Goal: Transaction & Acquisition: Book appointment/travel/reservation

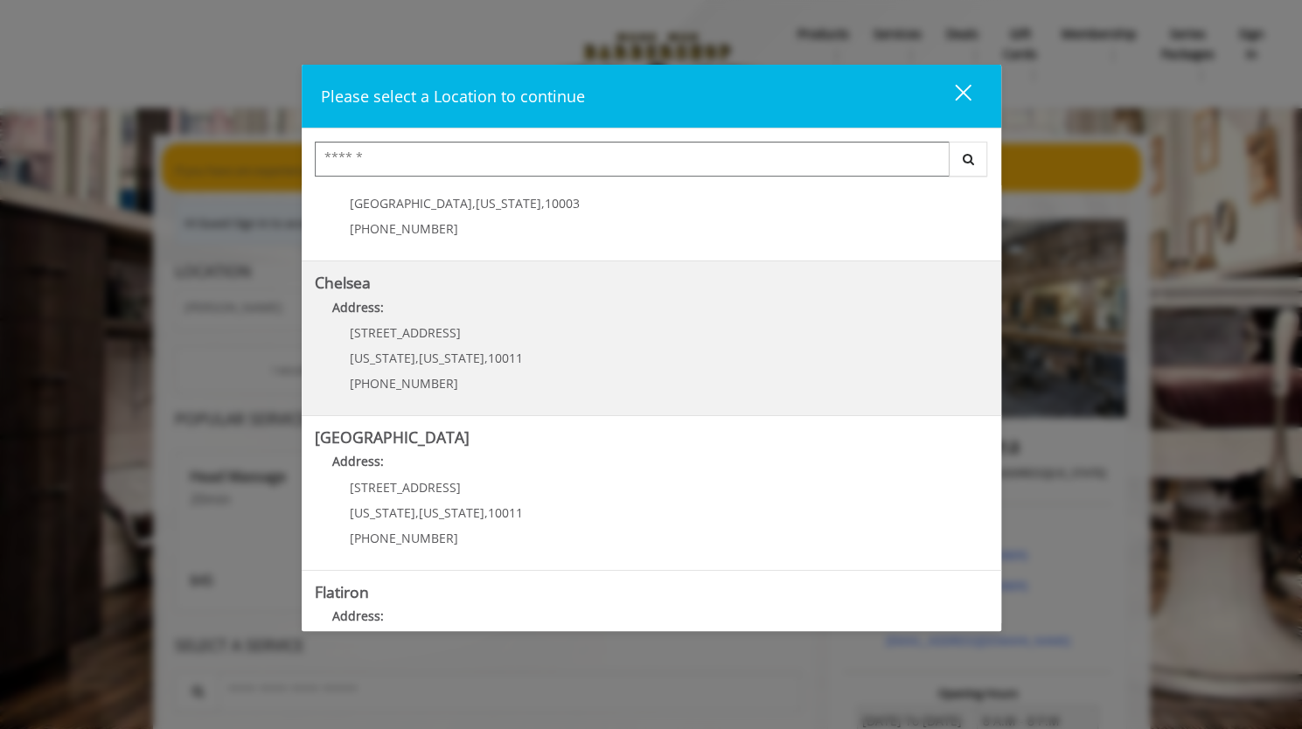
scroll to position [183, 0]
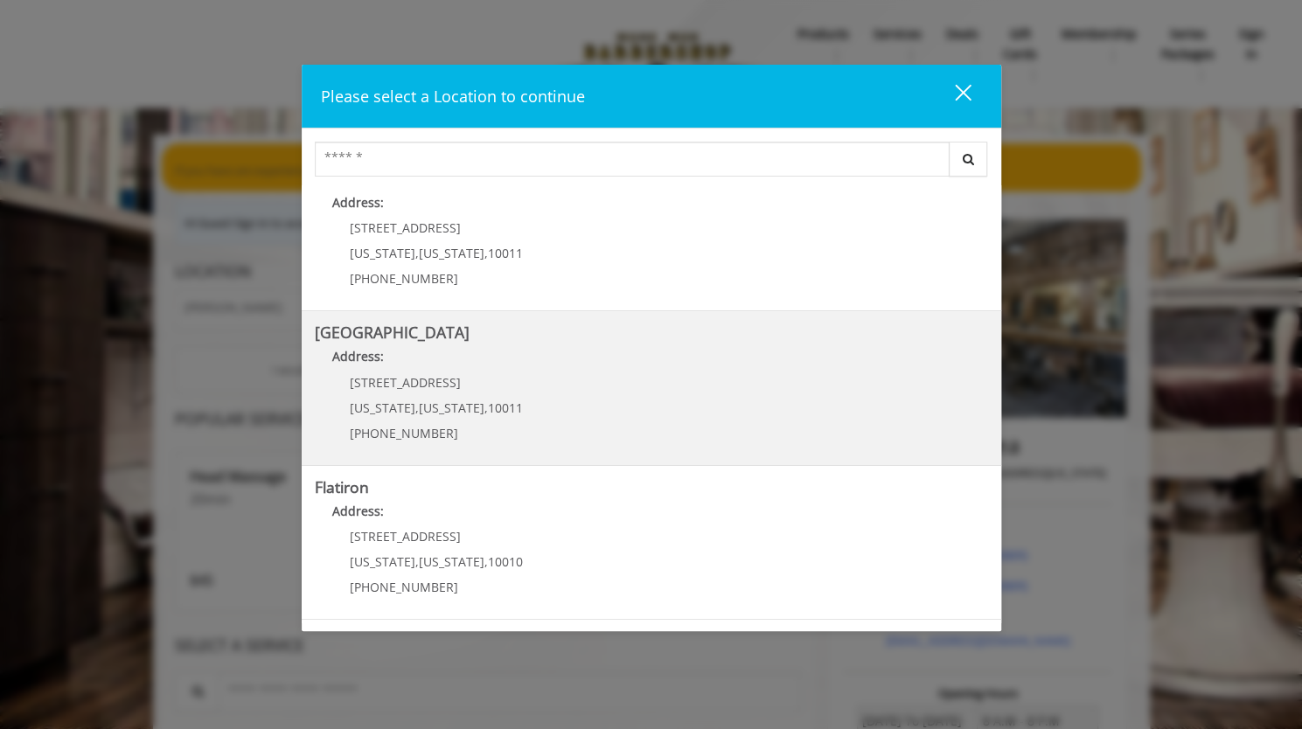
click at [535, 391] on Street "[GEOGRAPHIC_DATA] Address: [STREET_ADDRESS][US_STATE][US_STATE] (646) 850-0041" at bounding box center [651, 388] width 673 height 128
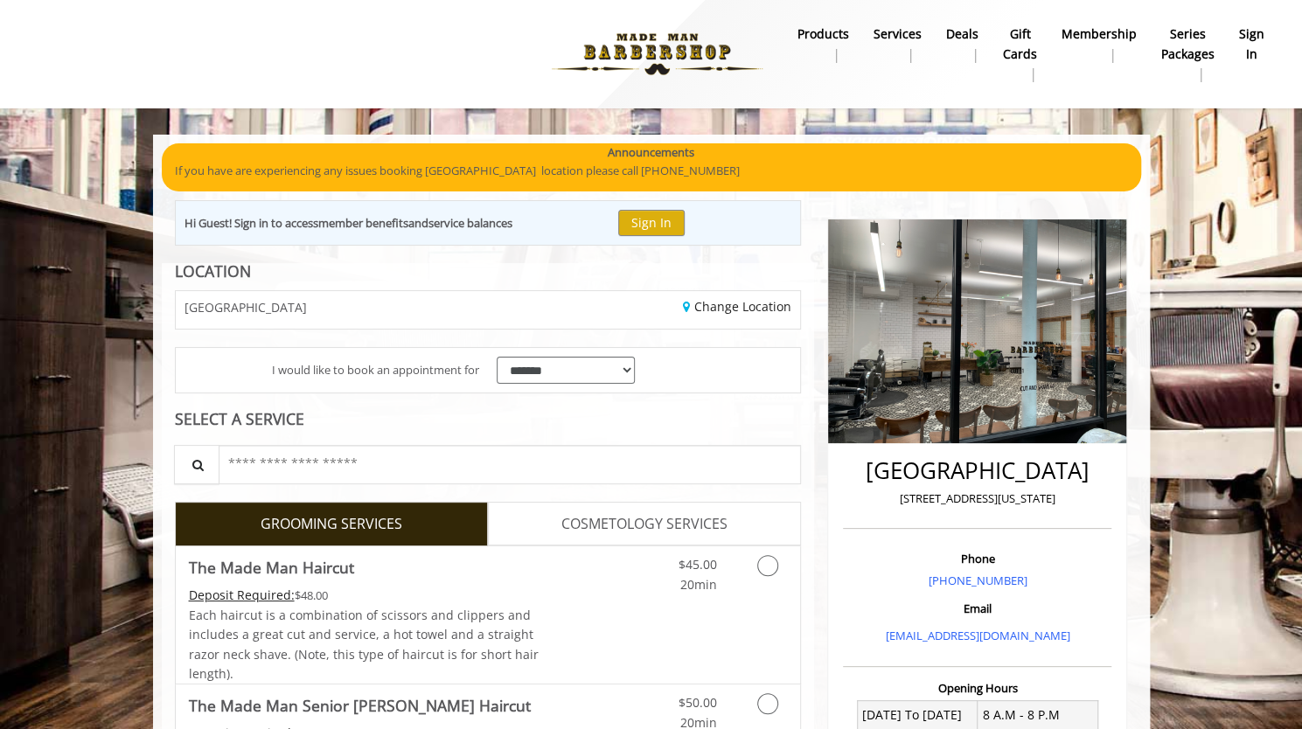
scroll to position [106, 0]
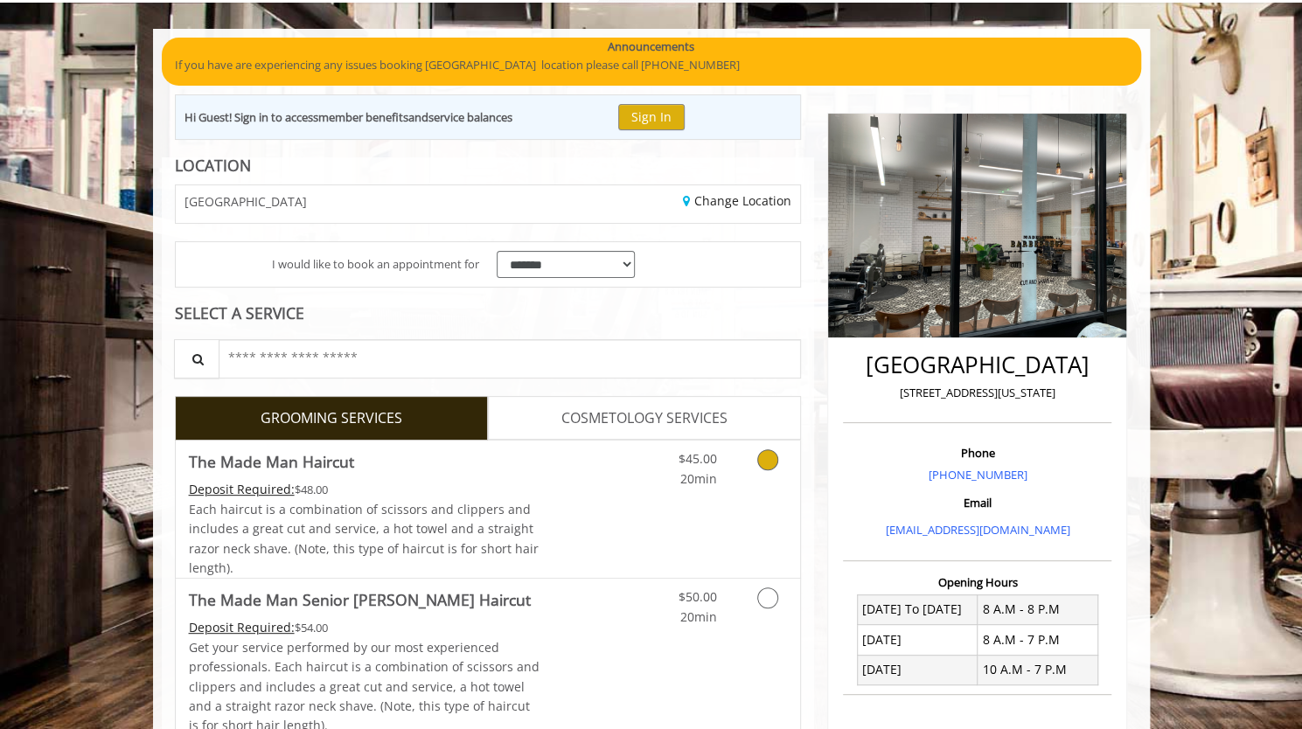
click at [762, 454] on icon "Grooming services" at bounding box center [767, 459] width 21 height 21
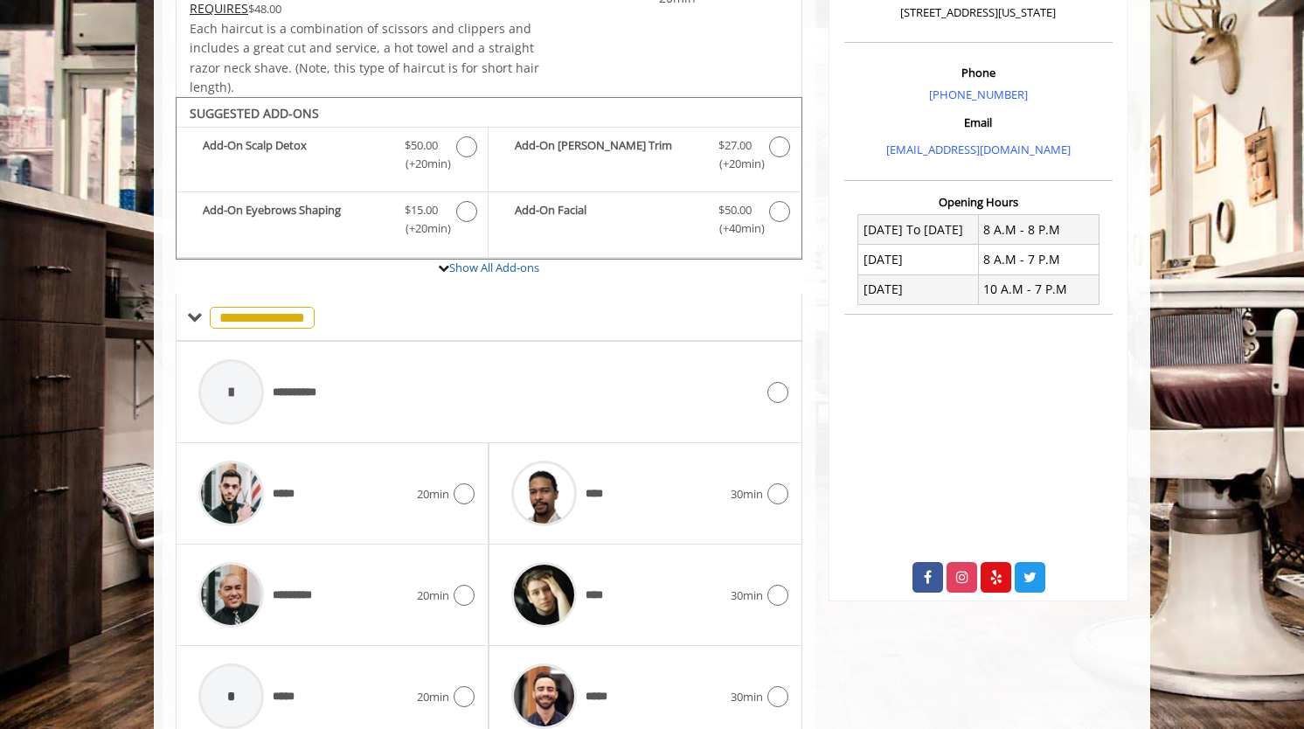
scroll to position [559, 0]
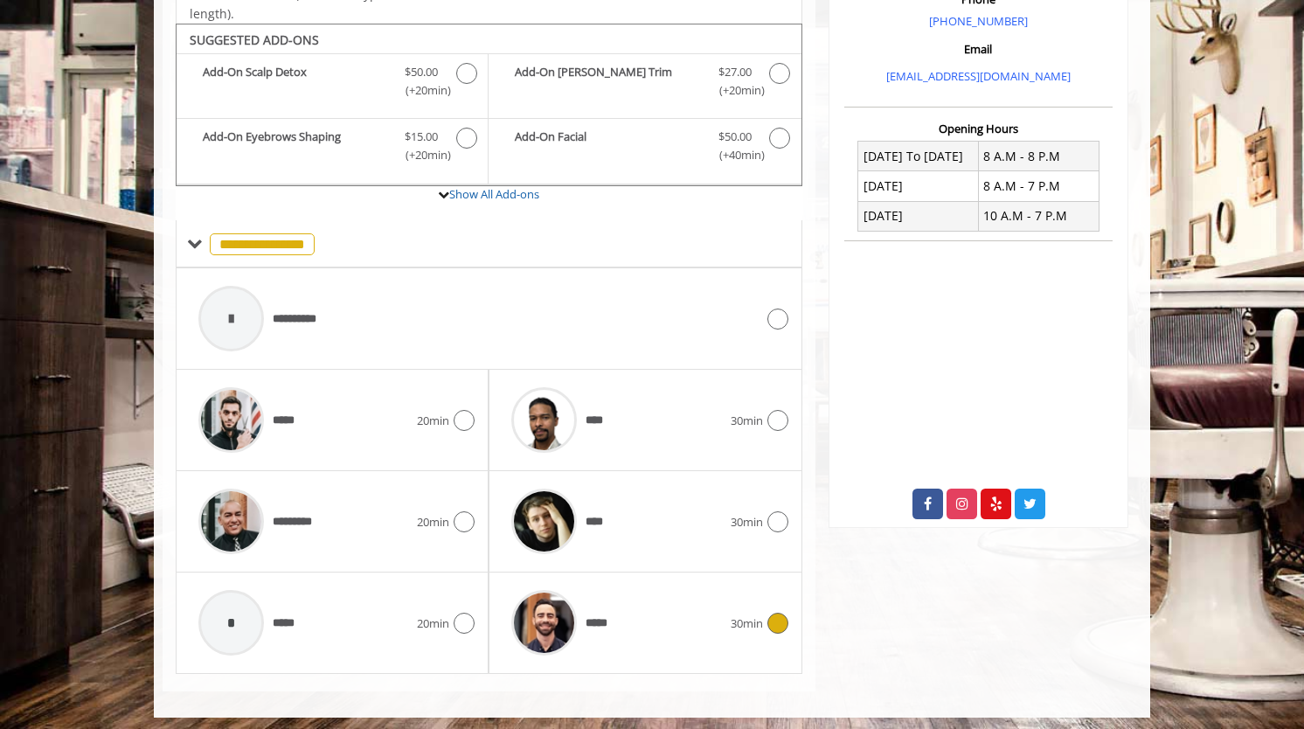
click at [768, 613] on icon at bounding box center [778, 623] width 21 height 21
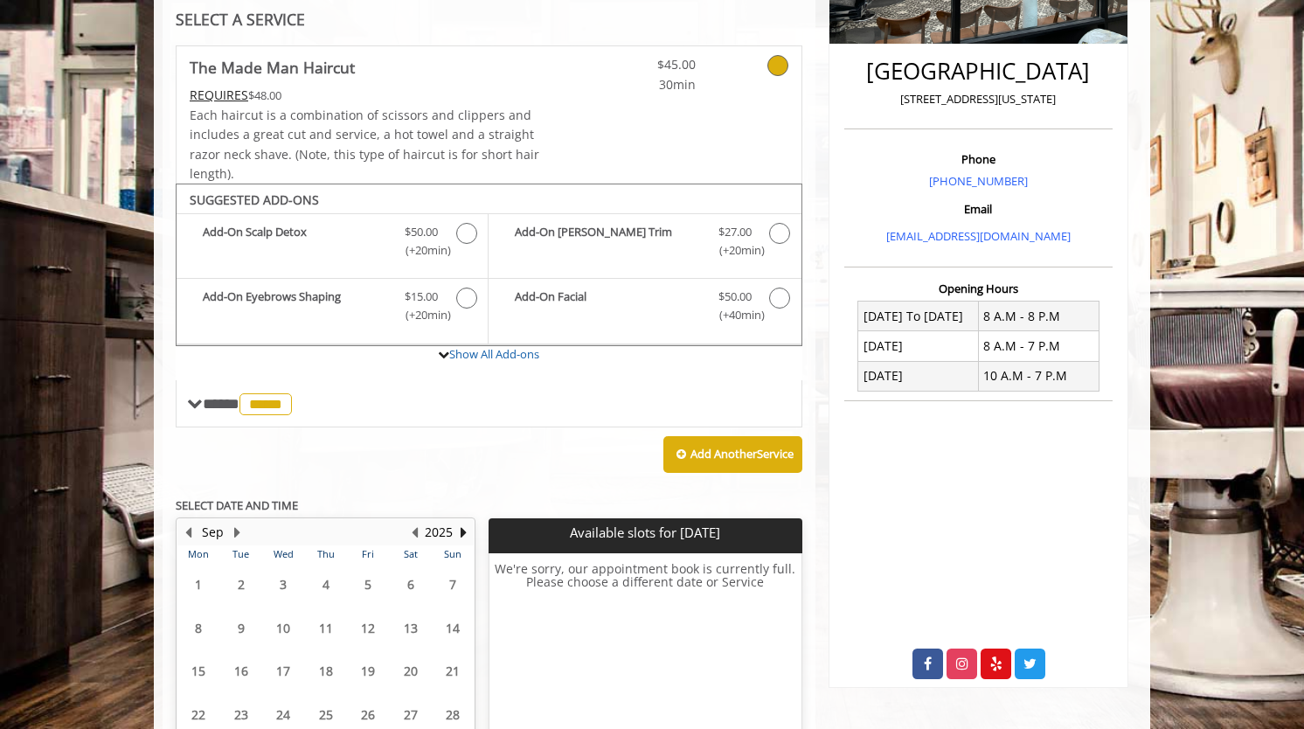
scroll to position [542, 0]
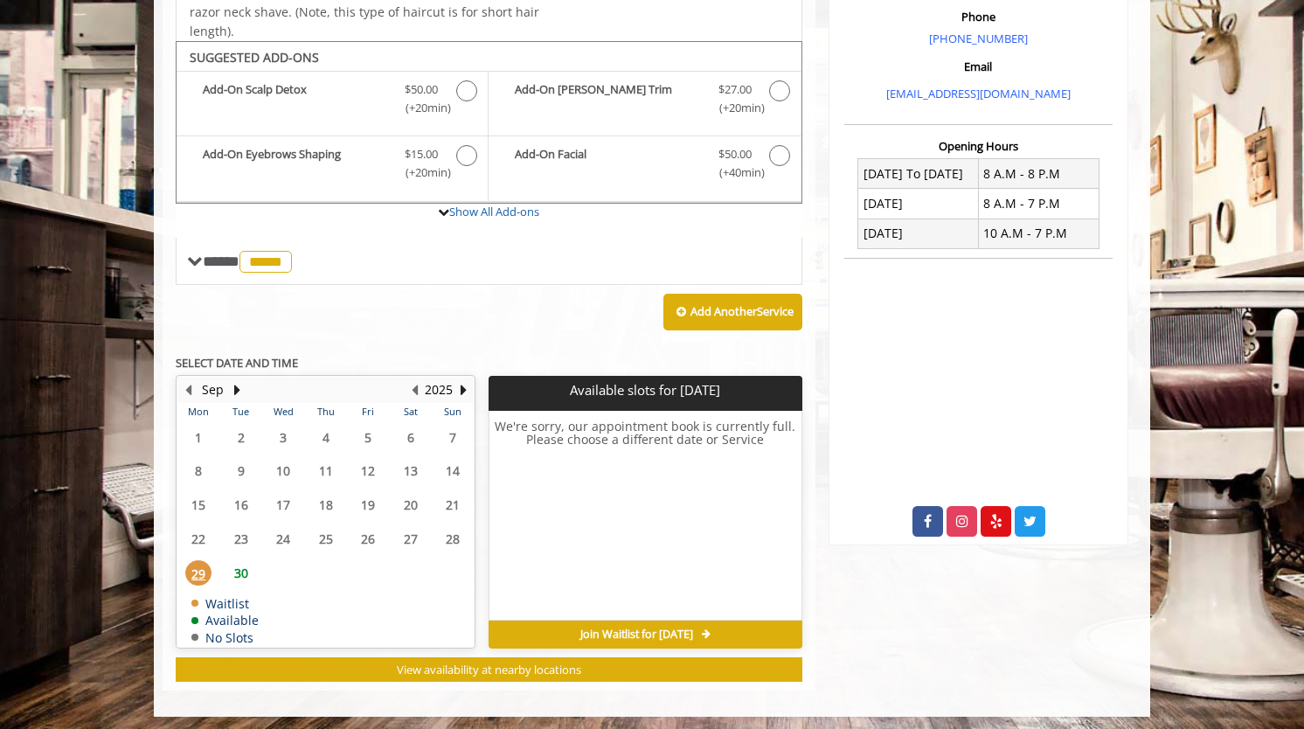
click at [240, 562] on span "30" at bounding box center [241, 572] width 26 height 25
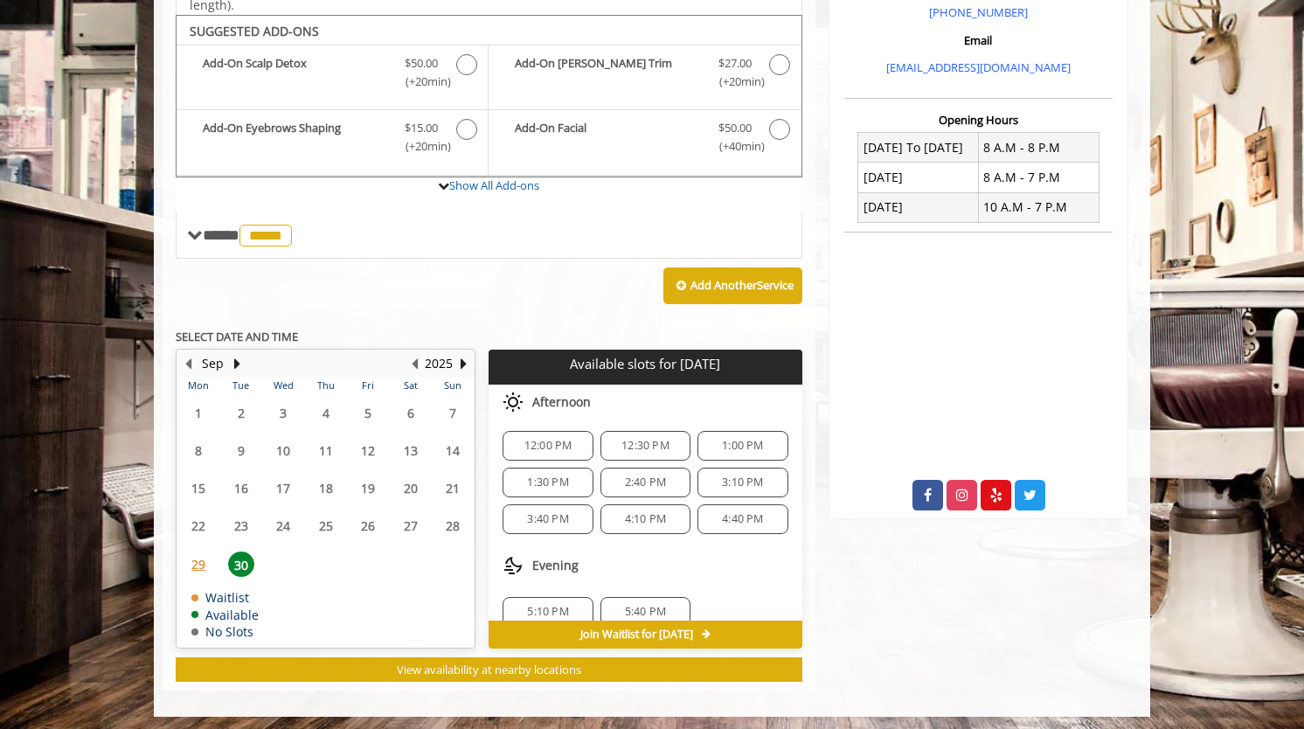
scroll to position [149, 0]
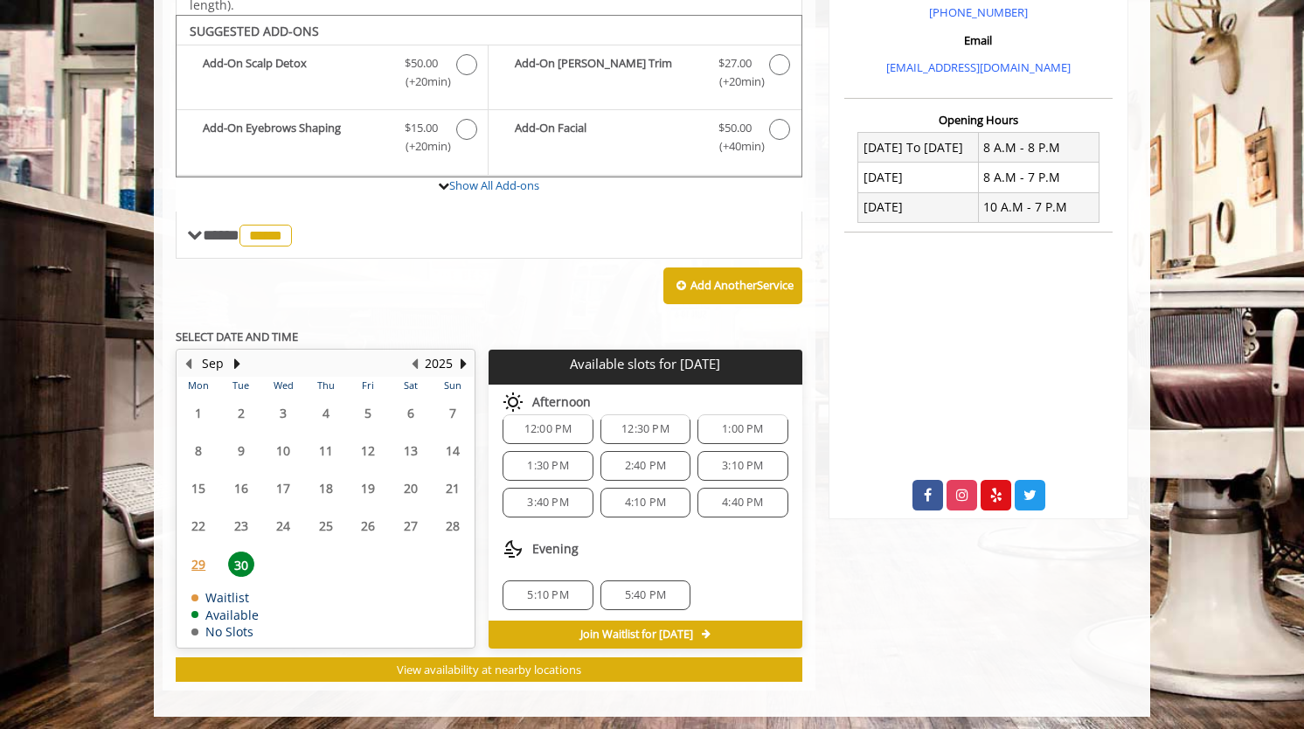
click at [638, 595] on div "5:40 PM" at bounding box center [646, 595] width 90 height 30
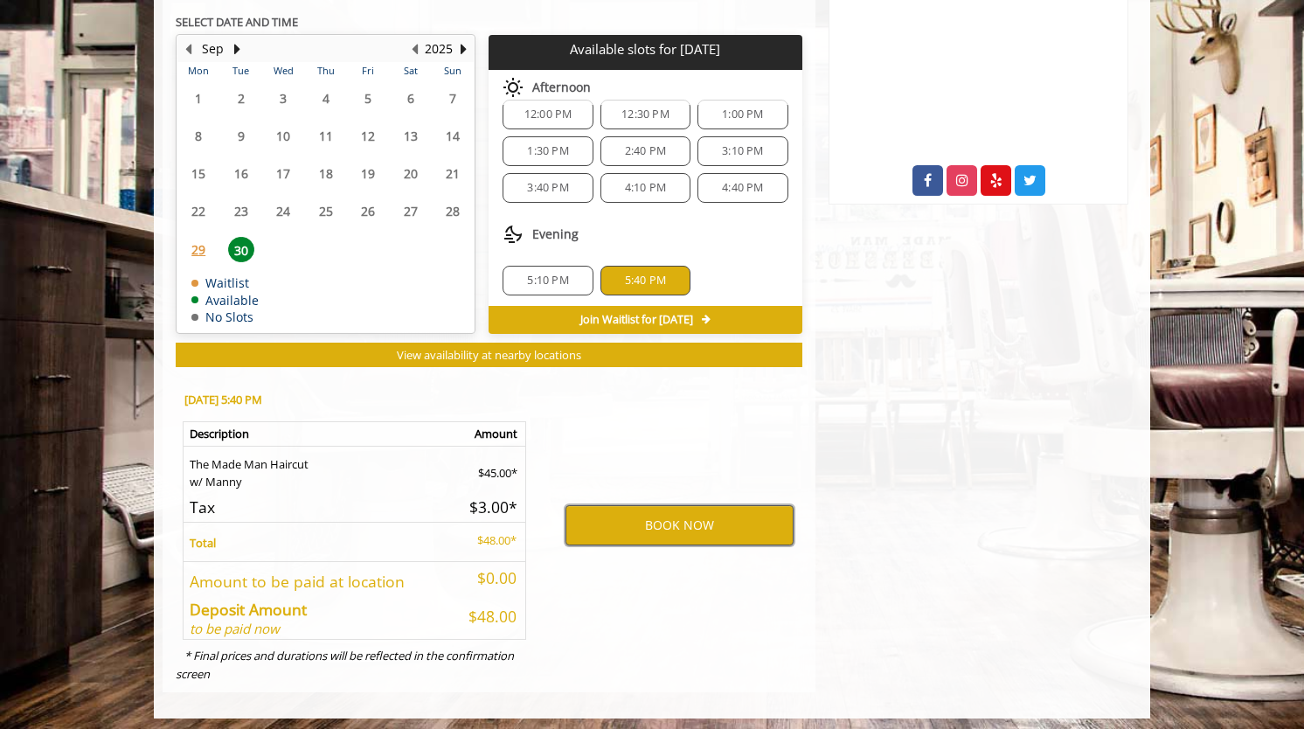
click at [671, 525] on button "BOOK NOW" at bounding box center [680, 525] width 228 height 40
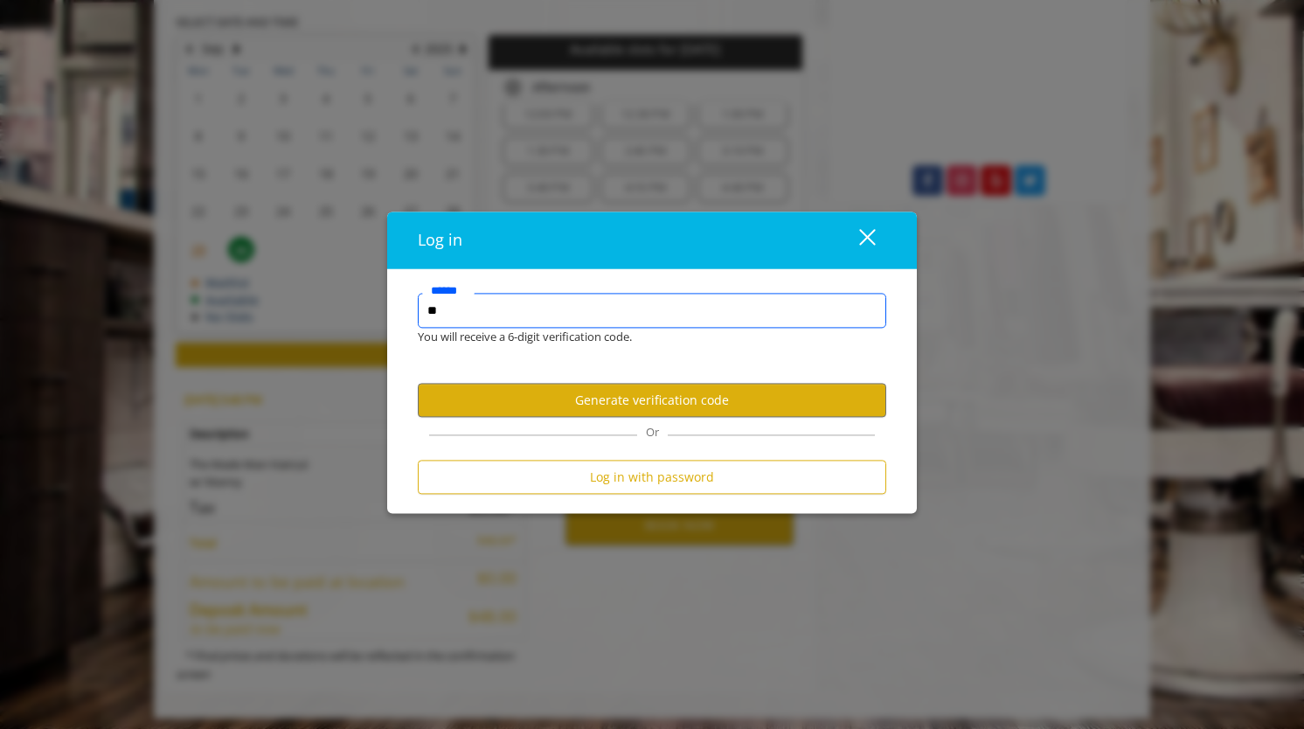
type input "*"
type input "**********"
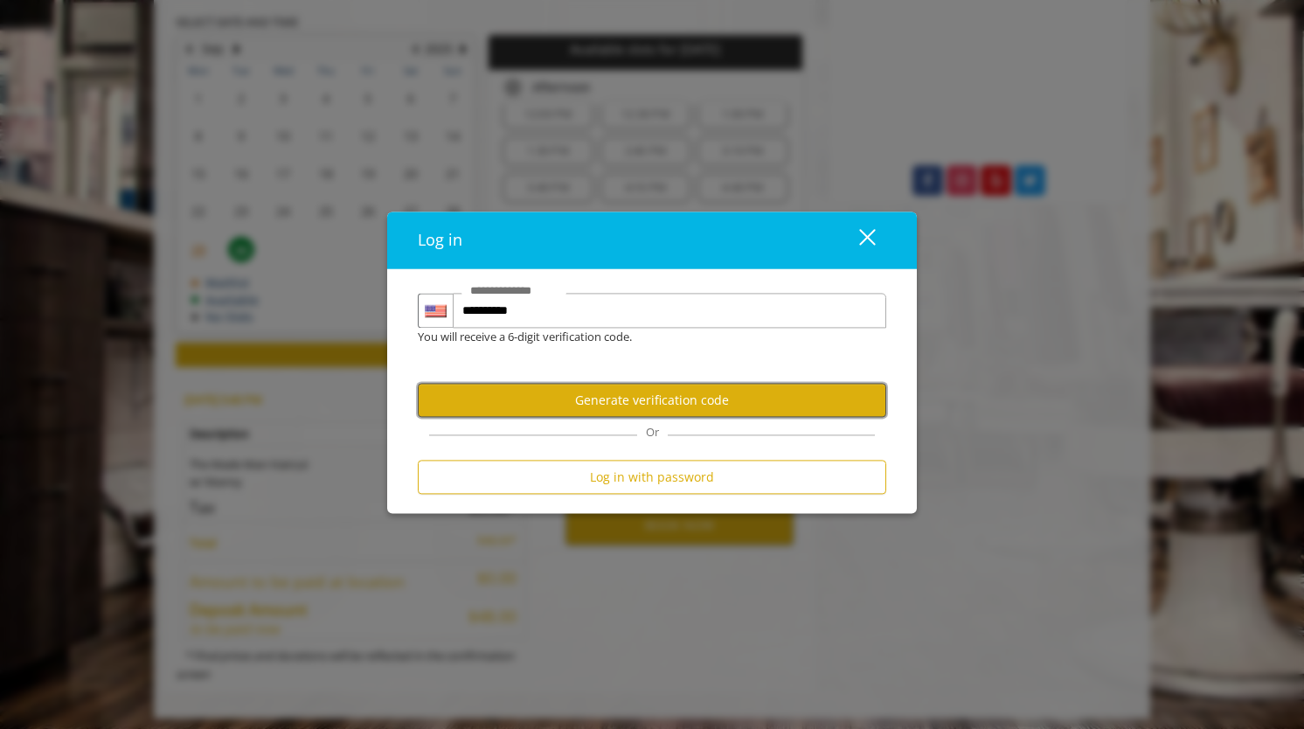
click at [627, 402] on button "Generate verification code" at bounding box center [652, 401] width 469 height 34
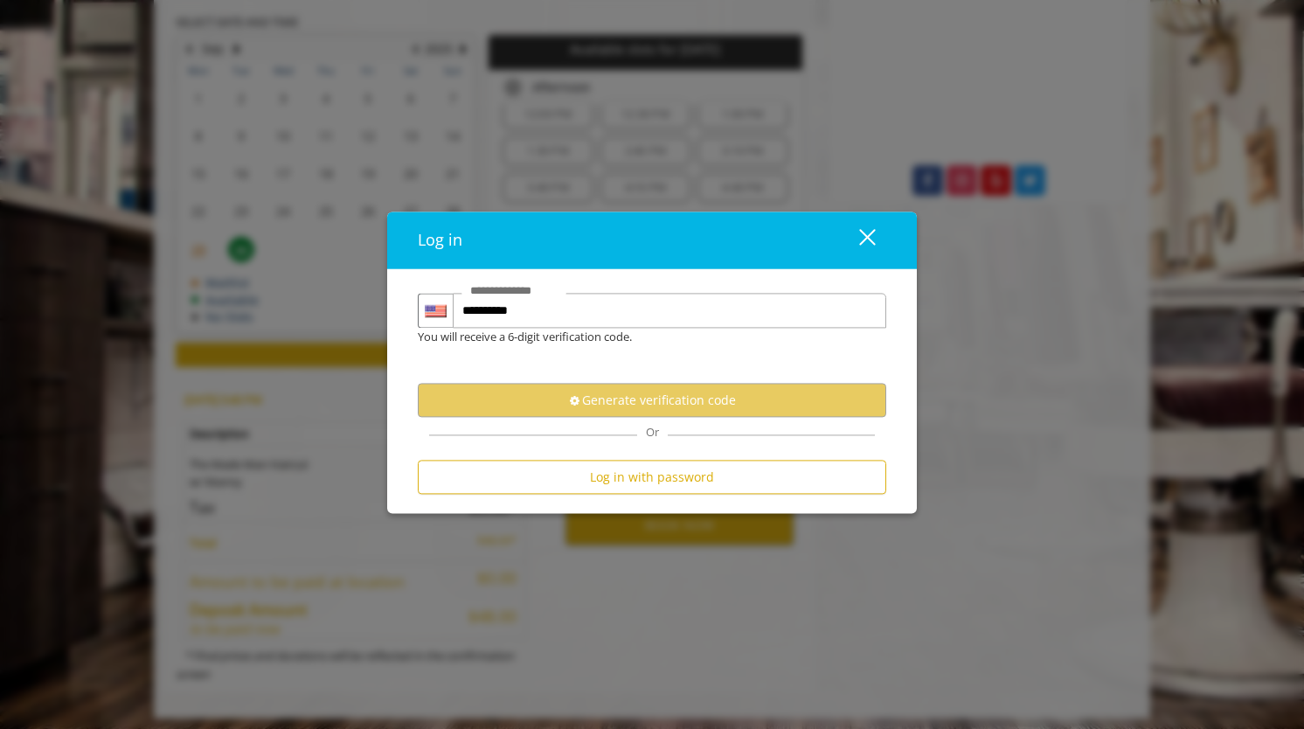
scroll to position [0, 0]
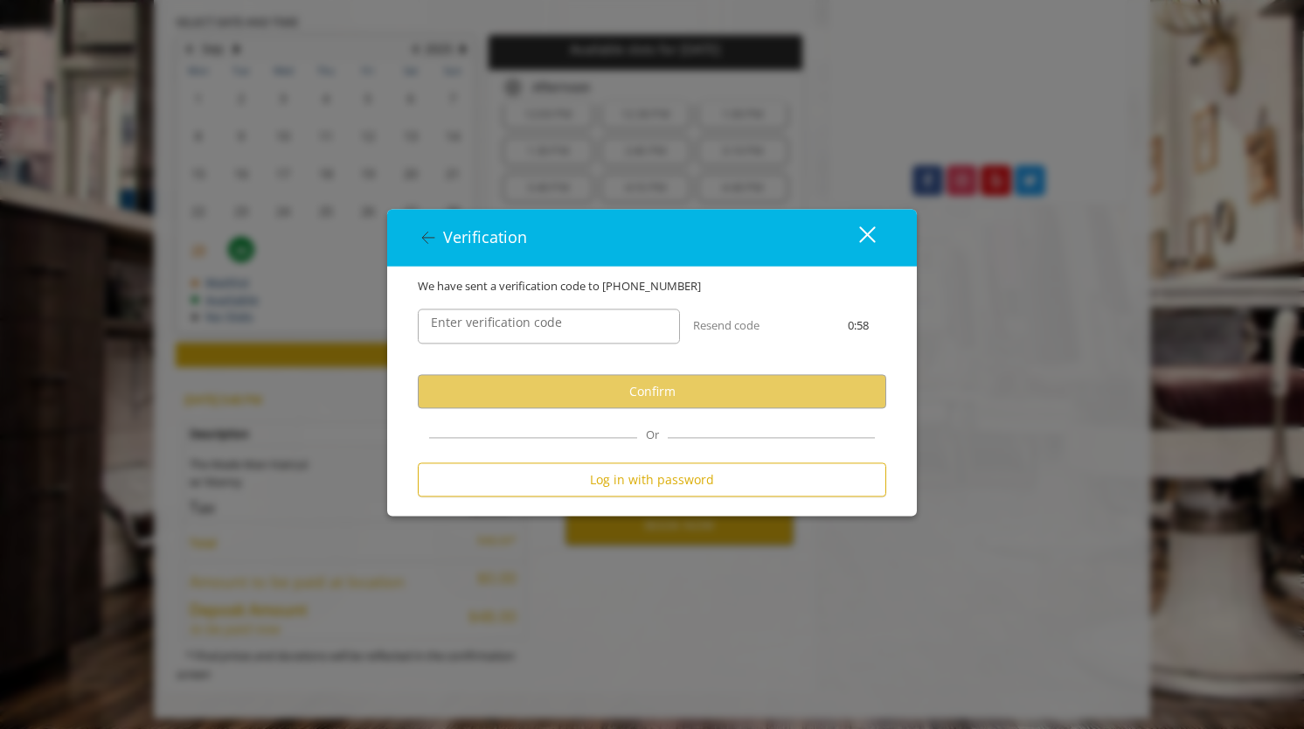
click at [517, 320] on label "Enter verification code" at bounding box center [496, 323] width 149 height 19
click at [517, 320] on input "Enter verification code" at bounding box center [549, 326] width 262 height 35
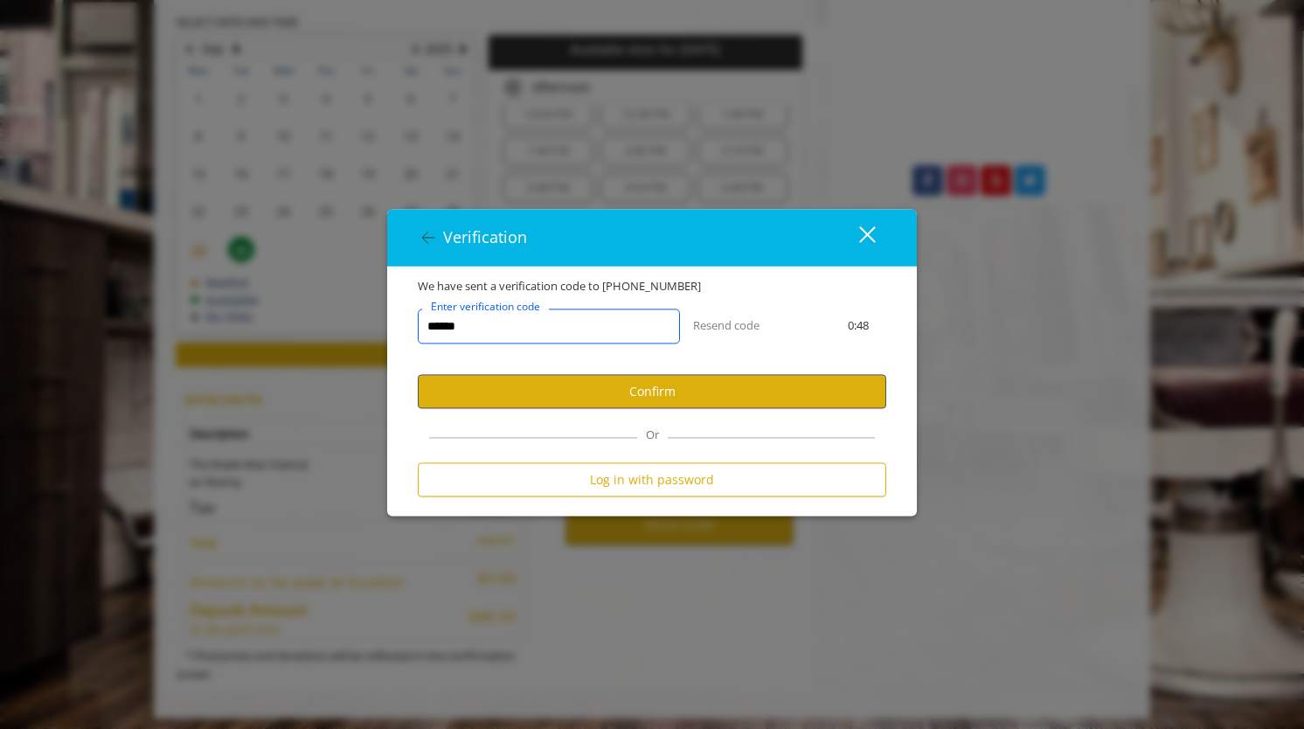
type input "******"
click at [550, 400] on button "Confirm" at bounding box center [652, 392] width 469 height 34
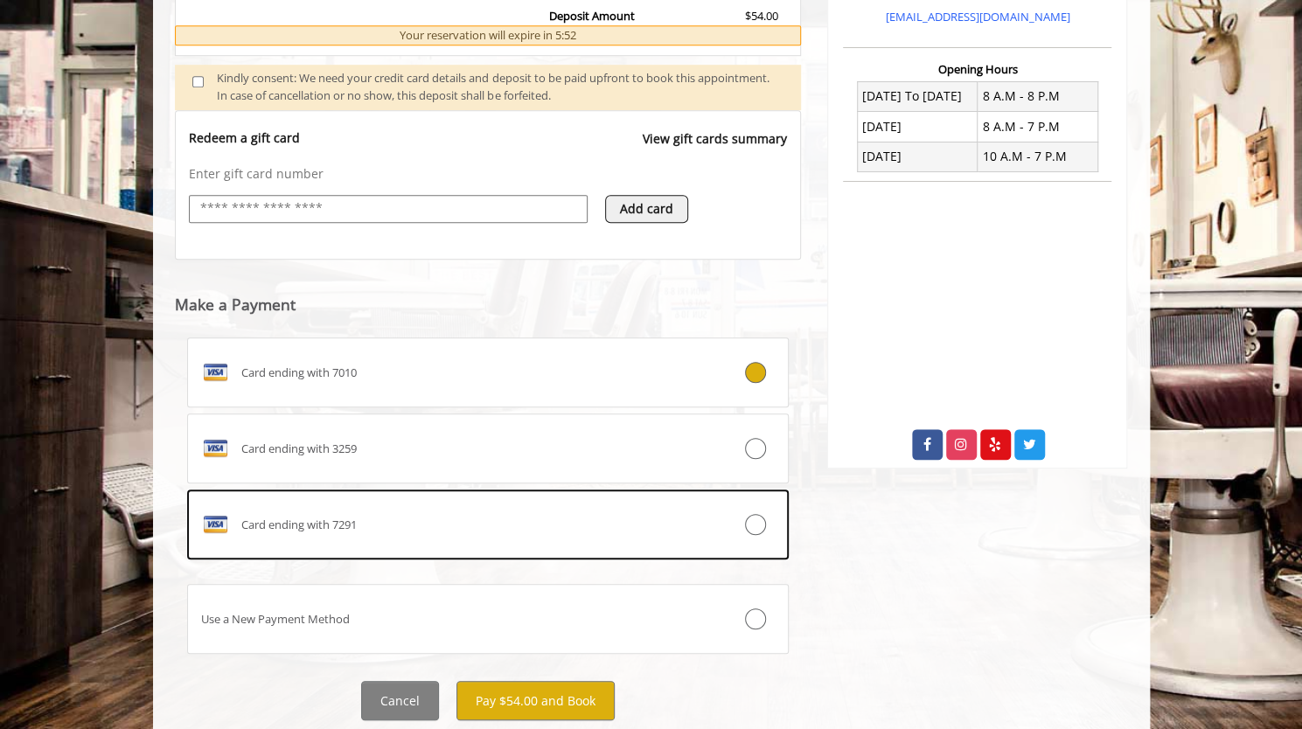
scroll to position [669, 0]
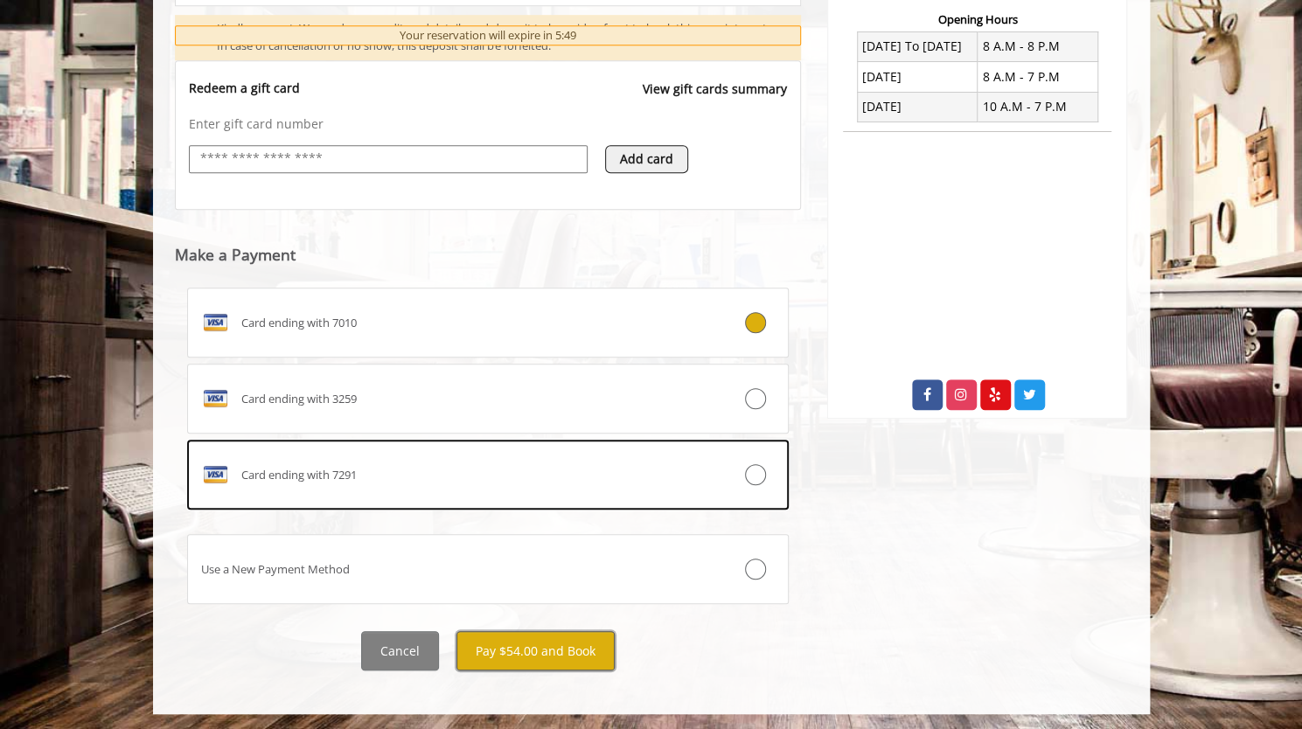
click at [516, 643] on button "Pay $54.00 and Book" at bounding box center [535, 650] width 158 height 39
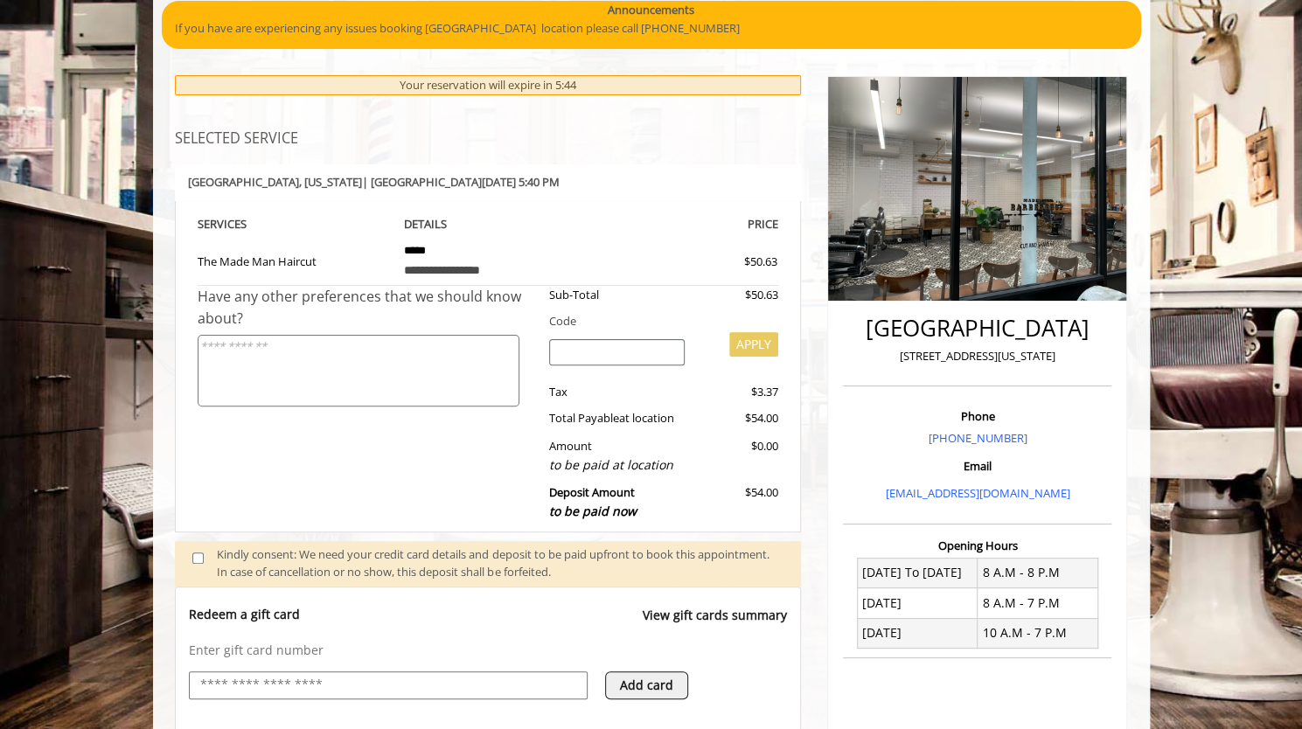
scroll to position [142, 0]
